Goal: Transaction & Acquisition: Obtain resource

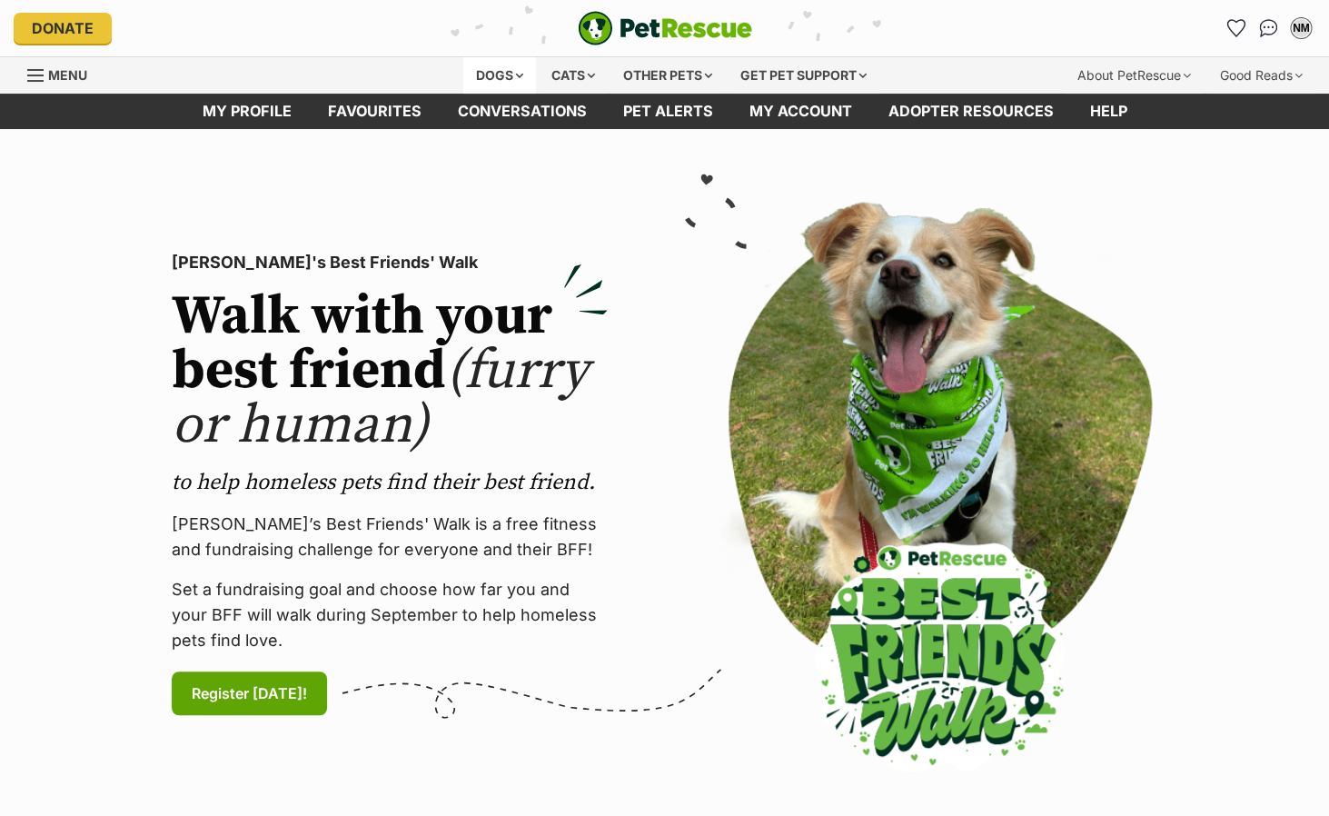
click at [505, 68] on div "Dogs" at bounding box center [499, 75] width 73 height 36
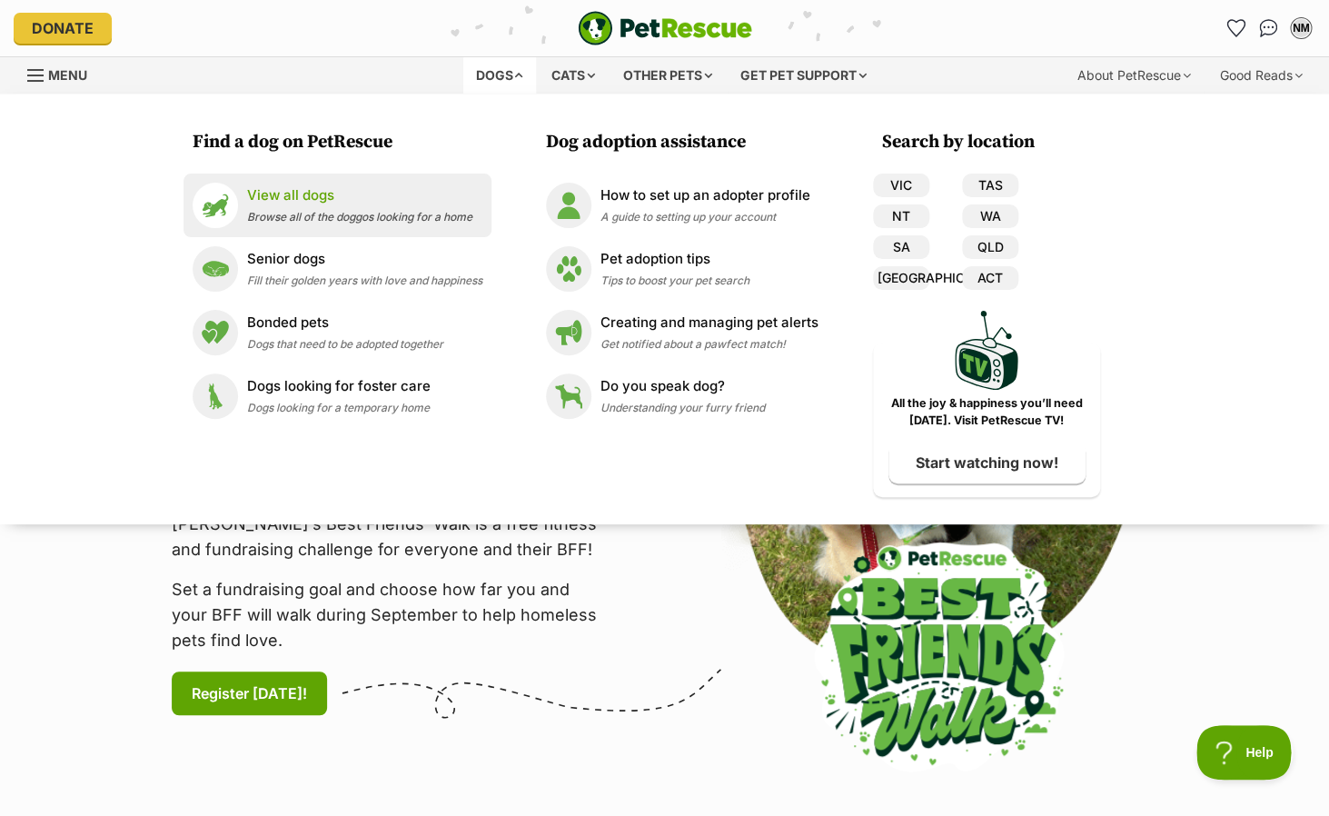
click at [293, 207] on div "View all dogs Browse all of the doggos looking for a home" at bounding box center [359, 204] width 225 height 39
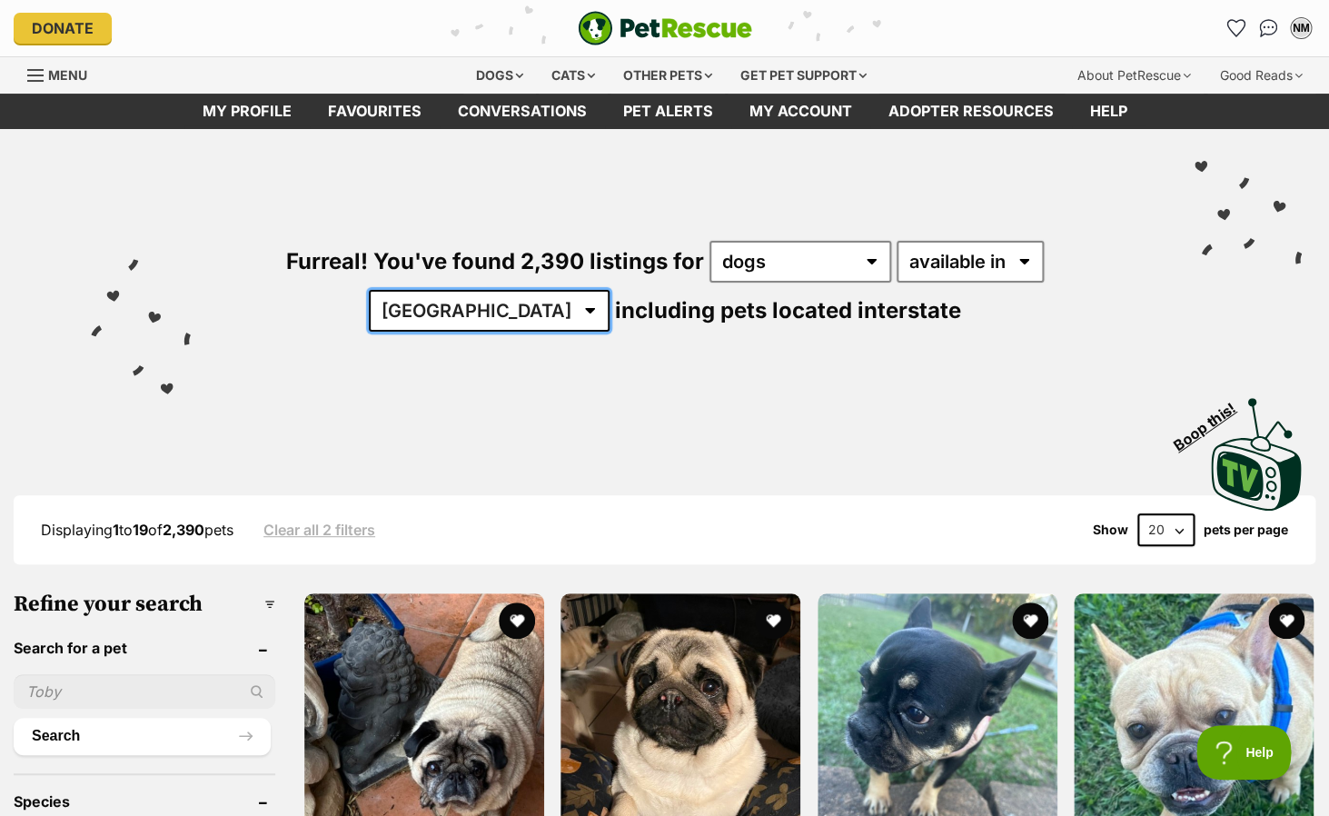
select select "VIC"
click option "VIC" at bounding box center [0, 0] width 0 height 0
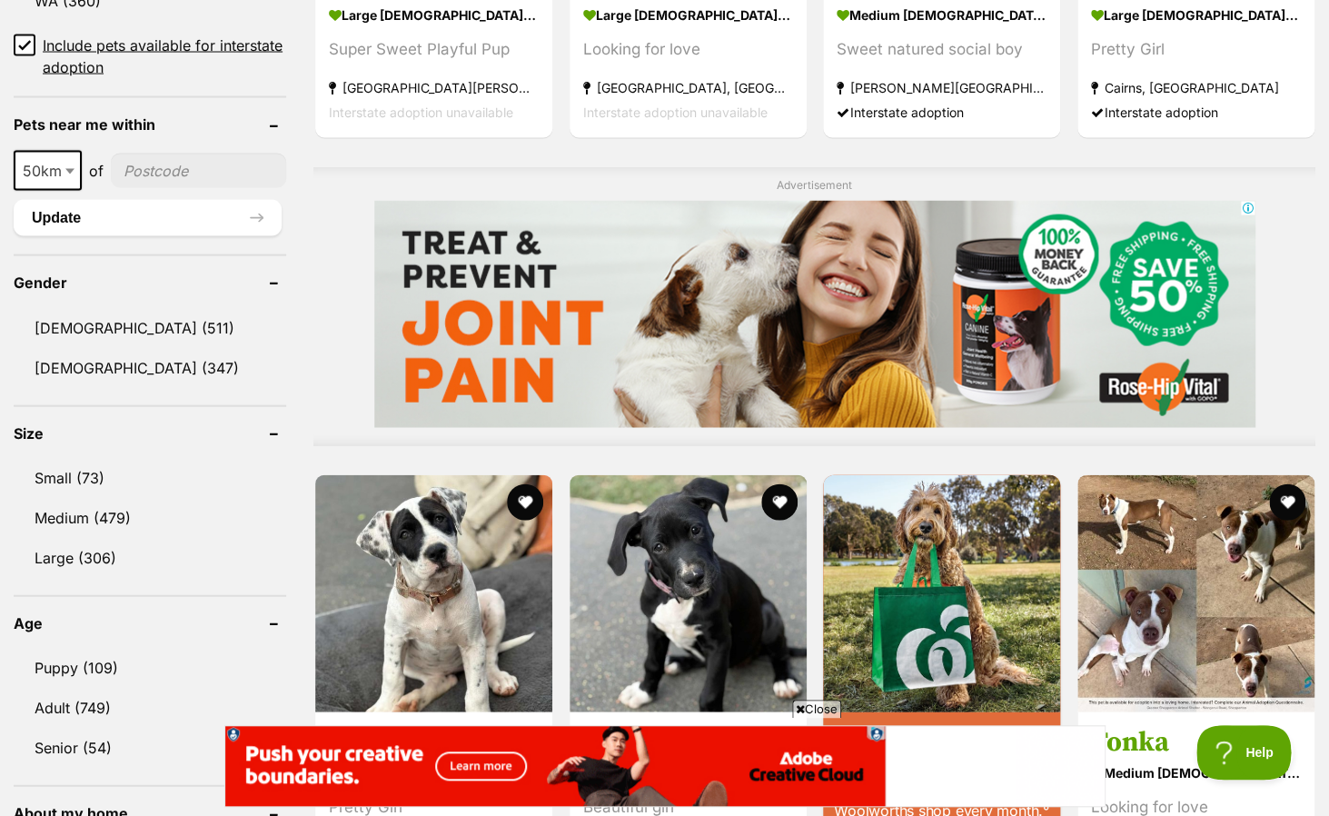
scroll to position [1316, 0]
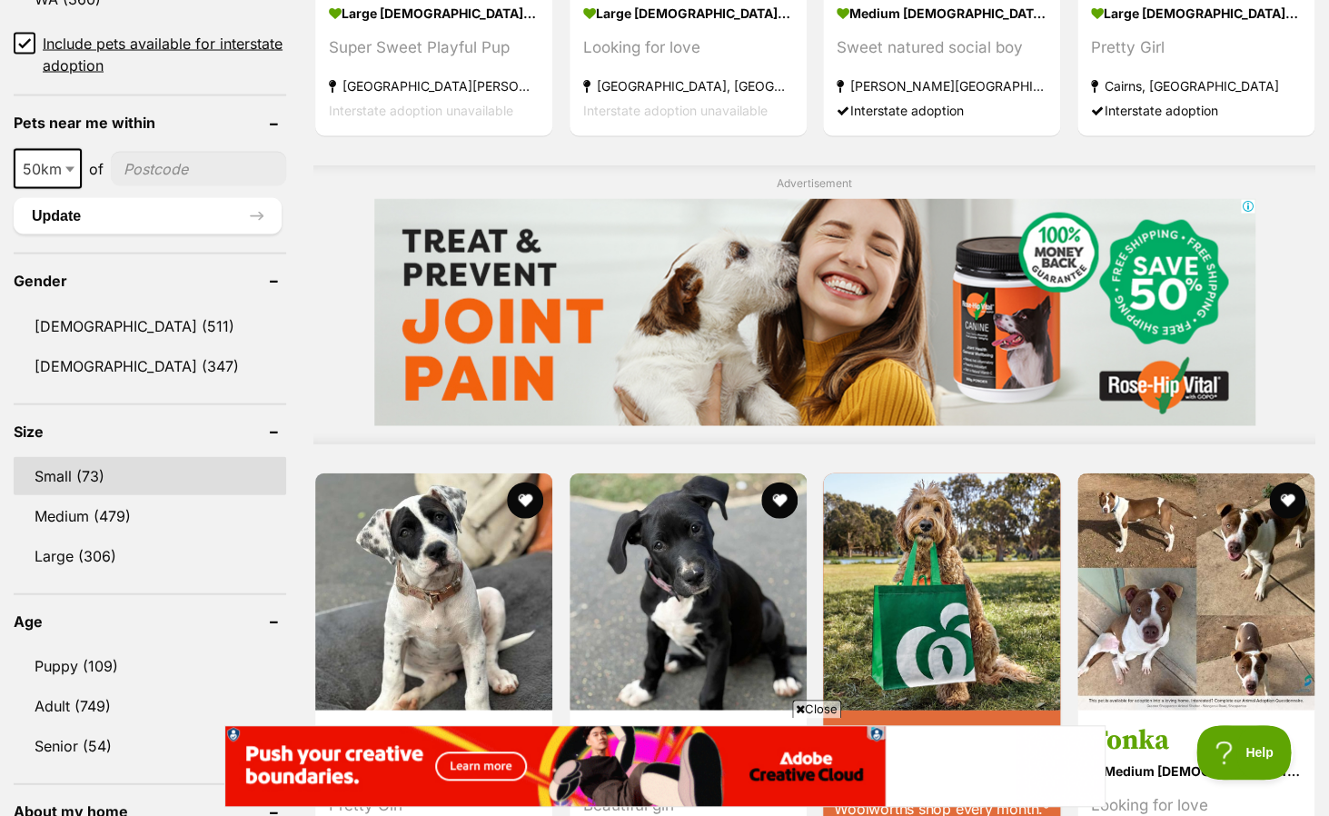
click at [64, 472] on link "Small (73)" at bounding box center [150, 475] width 273 height 38
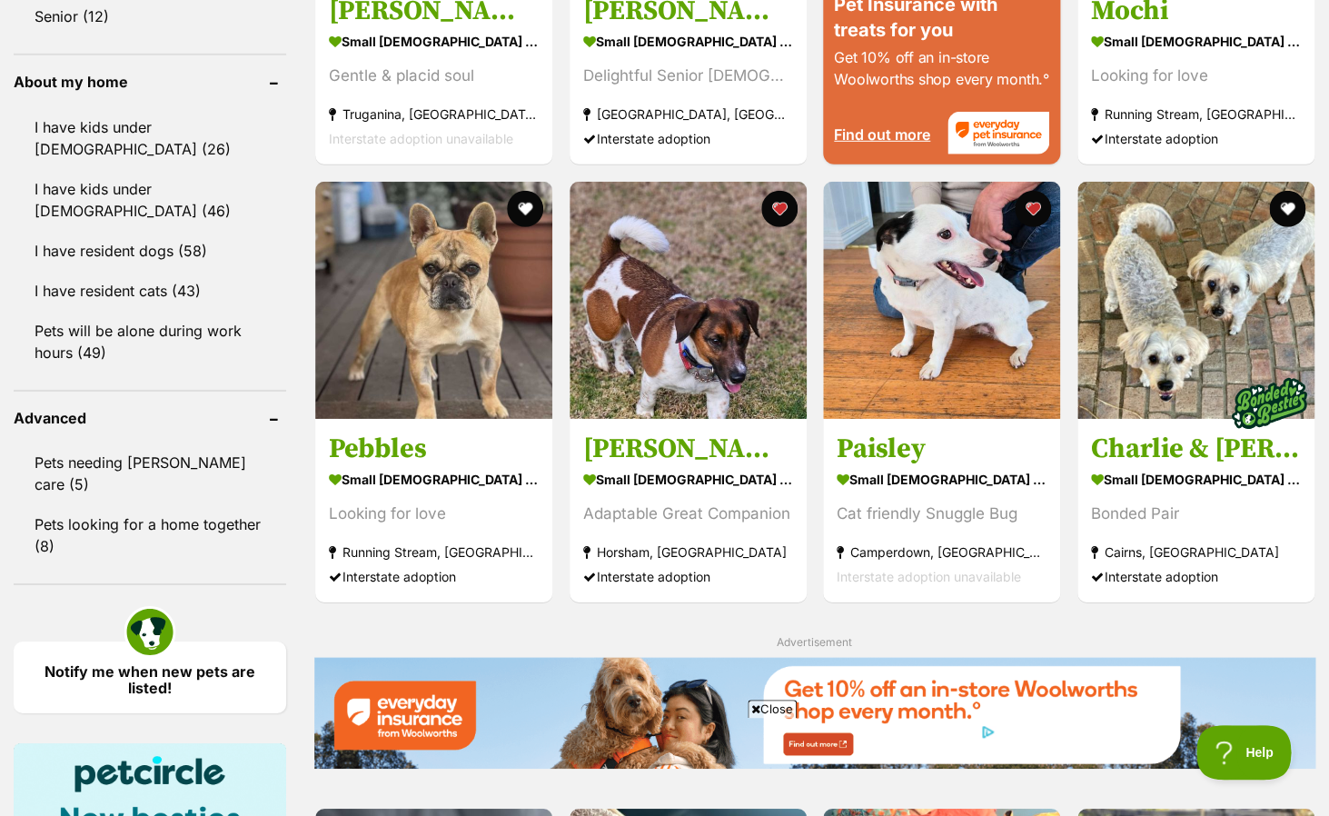
scroll to position [2046, 0]
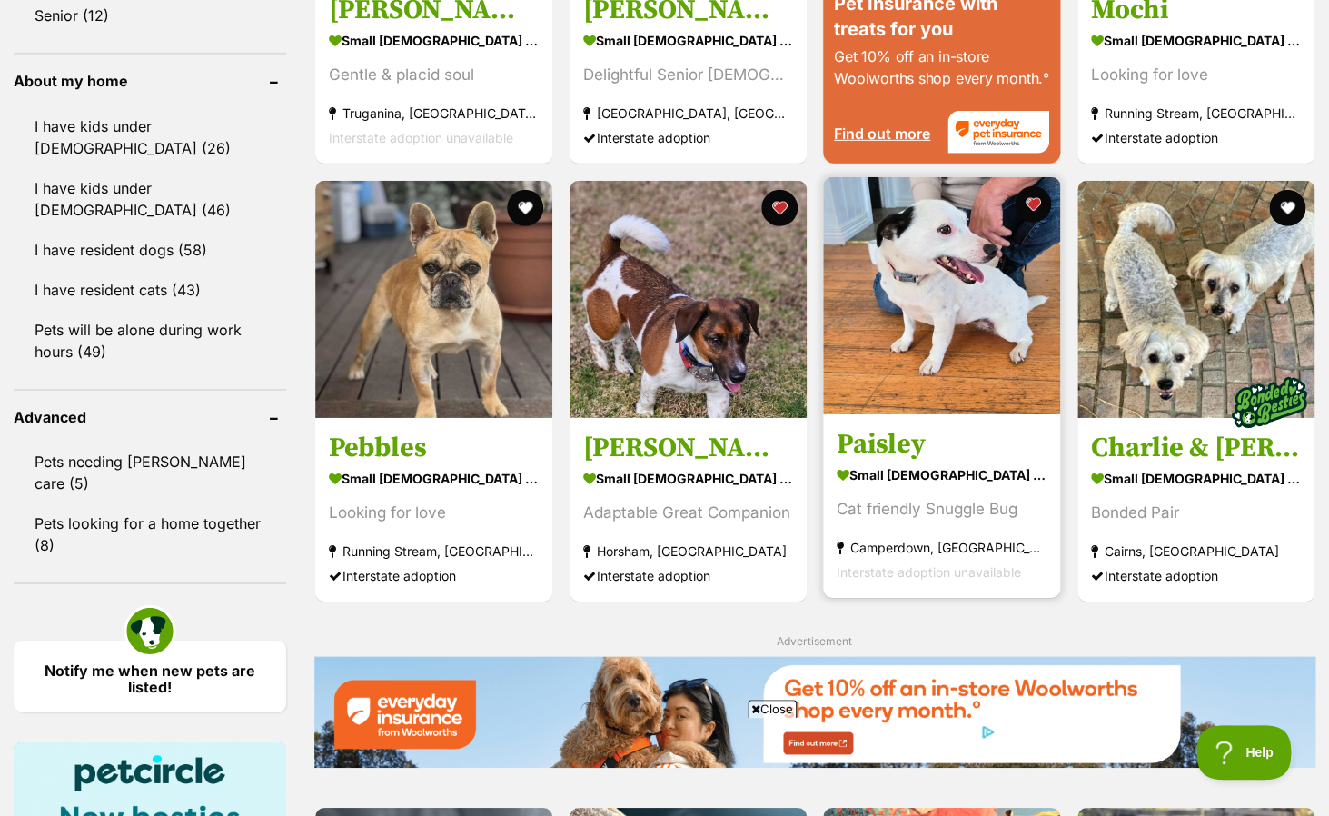
click at [936, 322] on img at bounding box center [941, 295] width 237 height 237
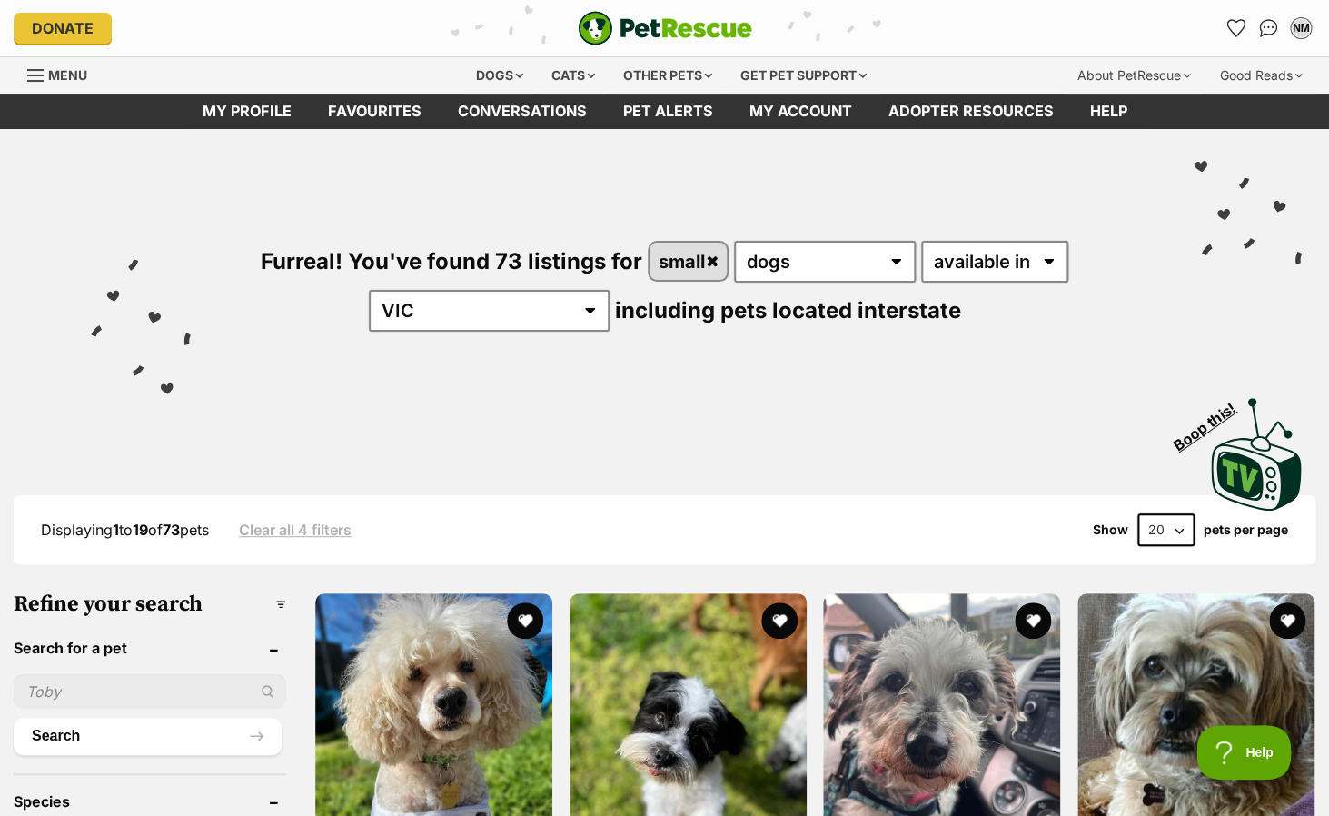
select select "60"
click option "60" at bounding box center [0, 0] width 0 height 0
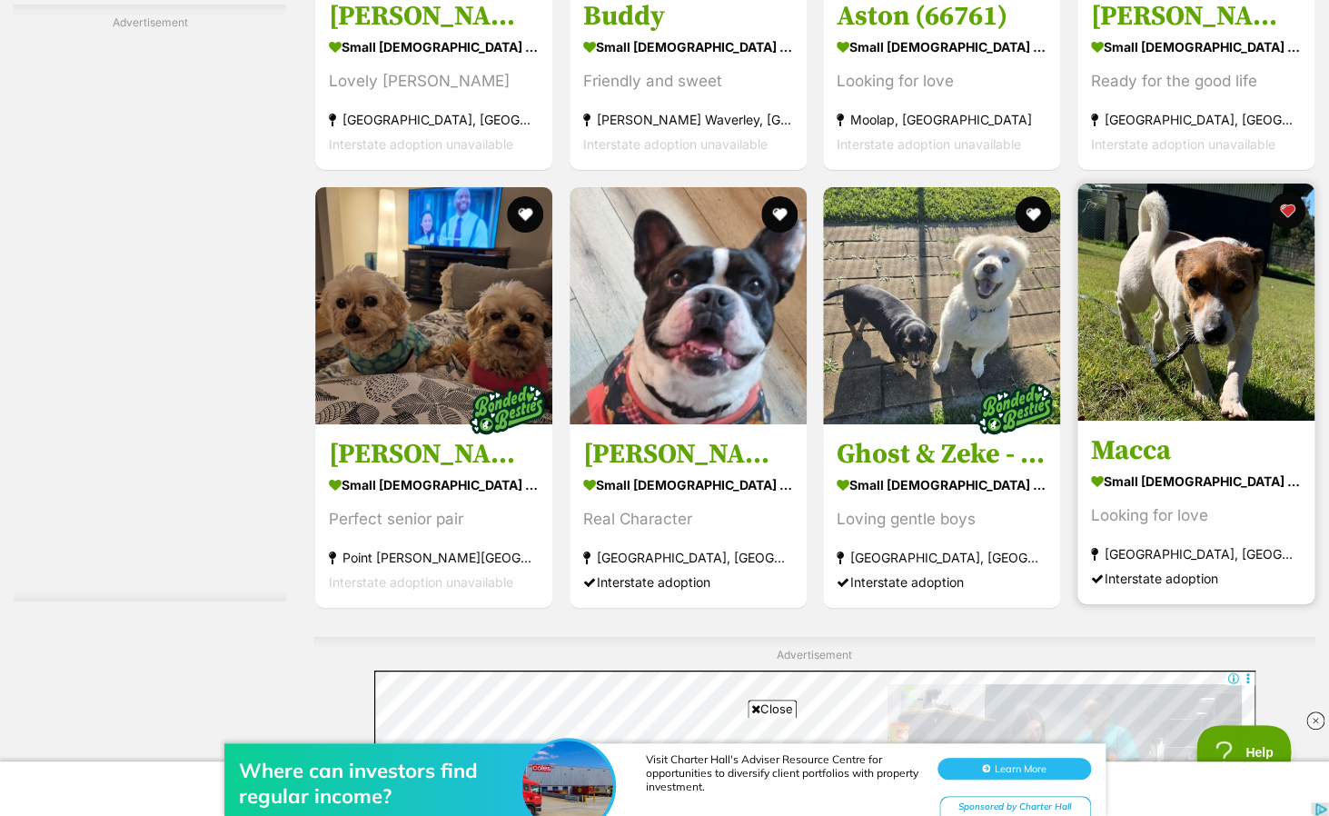
click at [1213, 302] on img at bounding box center [1195, 301] width 237 height 237
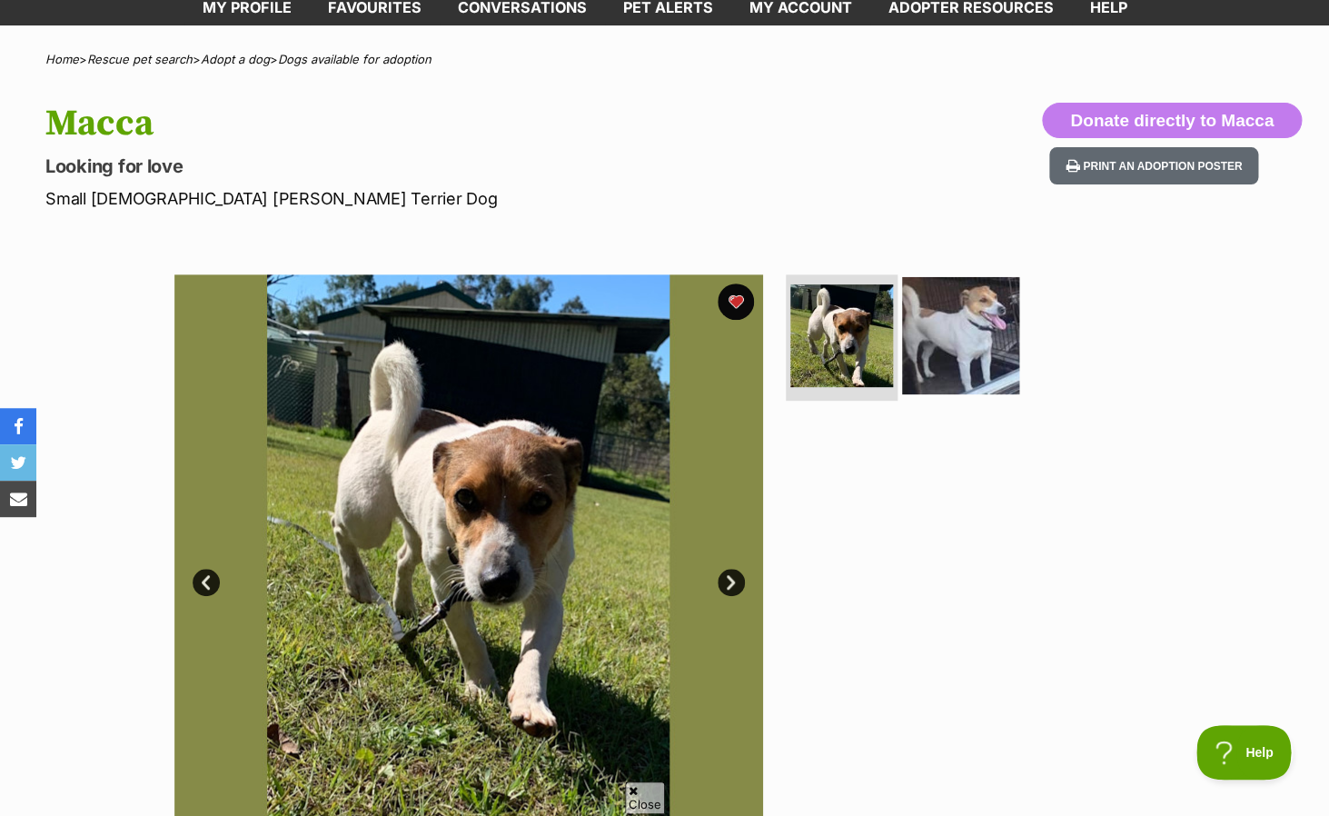
click at [978, 349] on img at bounding box center [960, 334] width 117 height 117
